Goal: Register for event/course

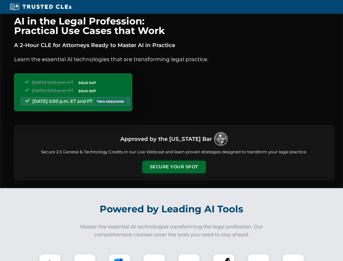
click at [174, 167] on button "Secure Your Spot" at bounding box center [174, 166] width 64 height 12
click at [50, 257] on img at bounding box center [50, 264] width 16 height 16
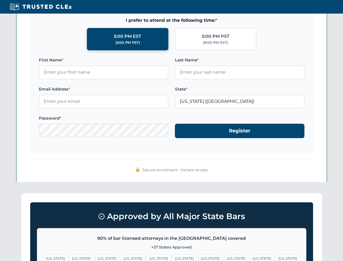
click at [198, 257] on span "[US_STATE]" at bounding box center [210, 258] width 24 height 8
click at [250, 257] on span "[US_STATE]" at bounding box center [262, 258] width 24 height 8
